Goal: Task Accomplishment & Management: Complete application form

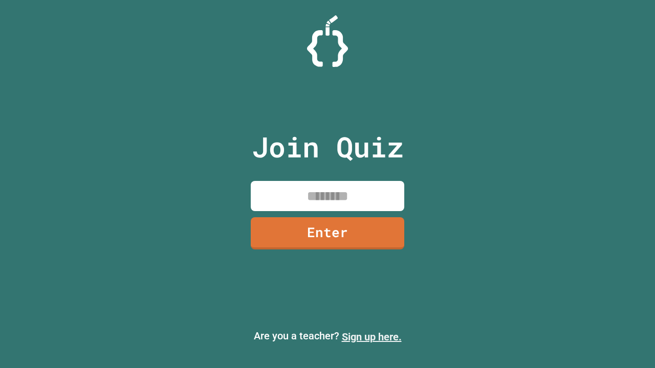
click at [371, 337] on link "Sign up here." at bounding box center [372, 337] width 60 height 12
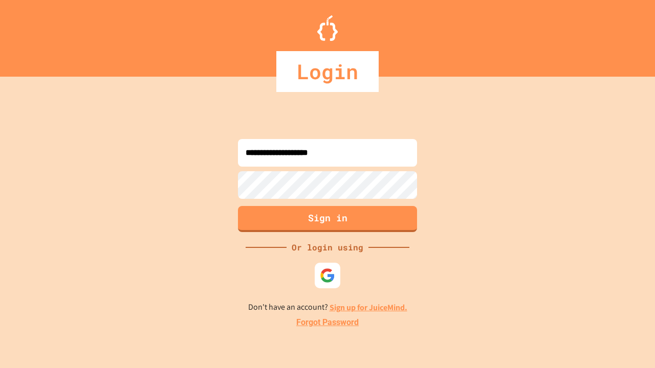
type input "**********"
